Goal: Task Accomplishment & Management: Manage account settings

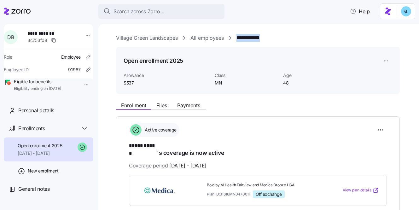
drag, startPoint x: 279, startPoint y: 39, endPoint x: 237, endPoint y: 36, distance: 42.1
click at [237, 36] on div "**********" at bounding box center [263, 38] width 294 height 8
copy link "**********"
click at [379, 126] on html "**********" at bounding box center [209, 103] width 419 height 206
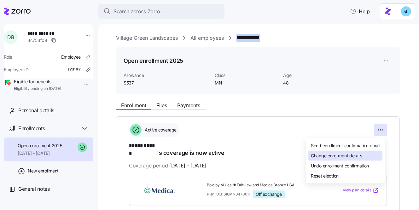
click at [363, 156] on div "Change enrollment details" at bounding box center [346, 156] width 74 height 10
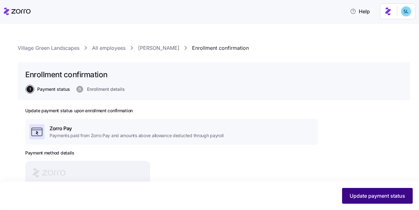
click at [378, 200] on button "Update payment status" at bounding box center [377, 196] width 71 height 16
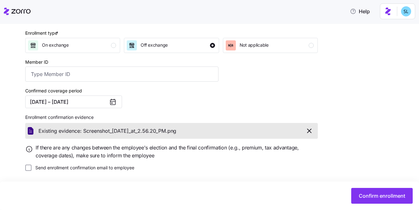
scroll to position [90, 0]
click at [79, 108] on button "01/01/2025 – 12/31/2025" at bounding box center [73, 102] width 97 height 13
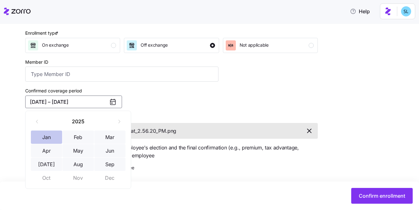
click at [53, 135] on button "Jan" at bounding box center [47, 137] width 32 height 13
click at [98, 165] on button "Sep" at bounding box center [110, 164] width 32 height 13
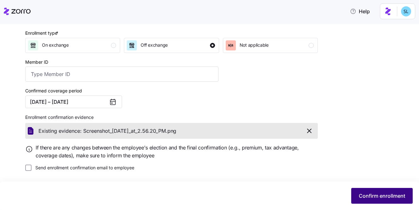
click at [388, 199] on span "Confirm enrollment" at bounding box center [382, 196] width 46 height 8
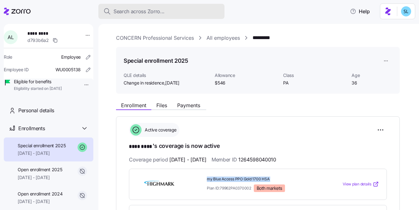
scroll to position [109, 0]
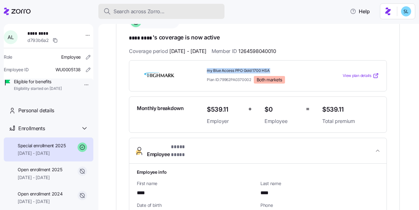
click at [176, 14] on div "Search across Zorro..." at bounding box center [162, 12] width 116 height 8
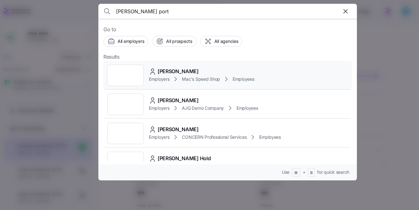
type input "logan port"
click at [195, 68] on span "[PERSON_NAME]" at bounding box center [178, 72] width 41 height 8
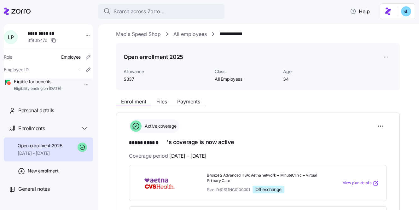
scroll to position [57, 0]
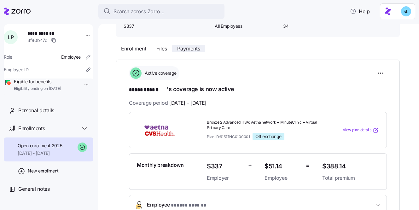
click at [192, 49] on span "Payments" at bounding box center [188, 48] width 23 height 5
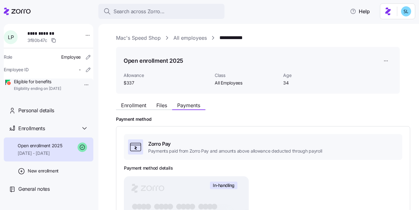
scroll to position [133, 0]
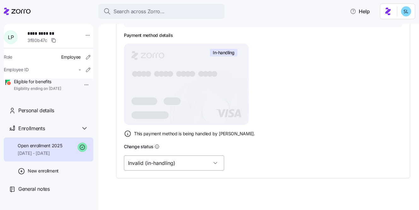
click at [166, 165] on input "Invalid (in-handling)" at bounding box center [174, 163] width 100 height 15
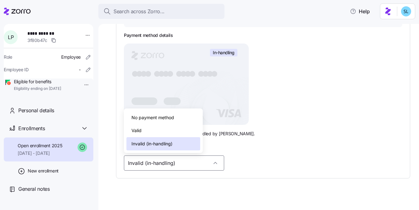
click at [160, 132] on div "Valid" at bounding box center [164, 130] width 74 height 13
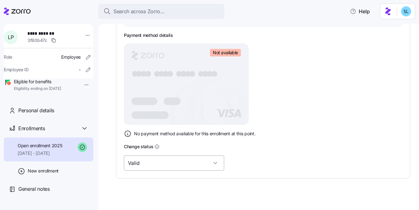
click at [169, 159] on input "Valid" at bounding box center [174, 163] width 100 height 15
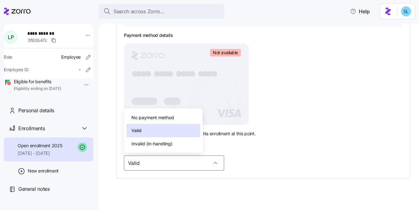
click at [168, 142] on span "Invalid (in-handling)" at bounding box center [152, 143] width 41 height 7
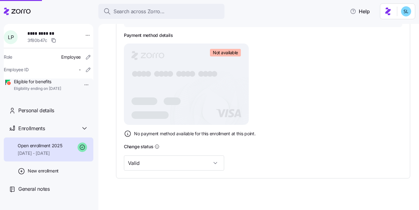
type input "Invalid (in-handling)"
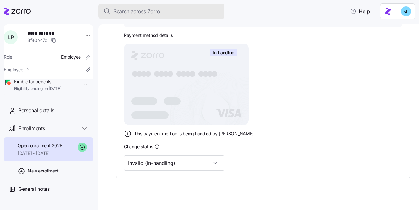
click at [177, 9] on div "Search across Zorro..." at bounding box center [162, 12] width 116 height 8
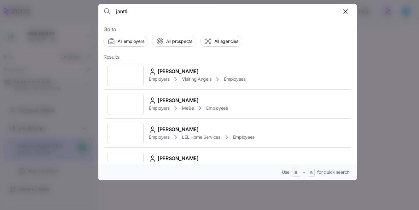
type input "jantti"
click at [164, 68] on span "[PERSON_NAME]" at bounding box center [178, 72] width 41 height 8
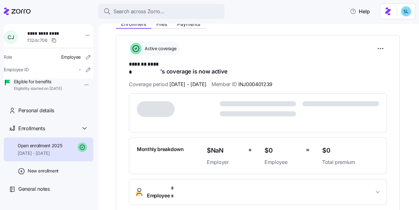
scroll to position [124, 0]
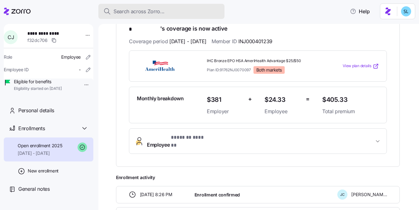
click at [191, 10] on div "Search across Zorro..." at bounding box center [162, 12] width 116 height 8
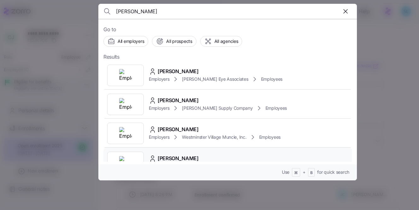
type input "[PERSON_NAME]"
click at [191, 152] on div "[PERSON_NAME] Employers LEL Home Services Employees" at bounding box center [228, 162] width 249 height 29
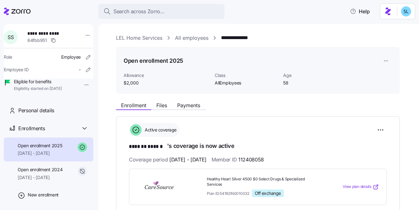
scroll to position [51, 0]
